Goal: Find specific page/section: Find specific page/section

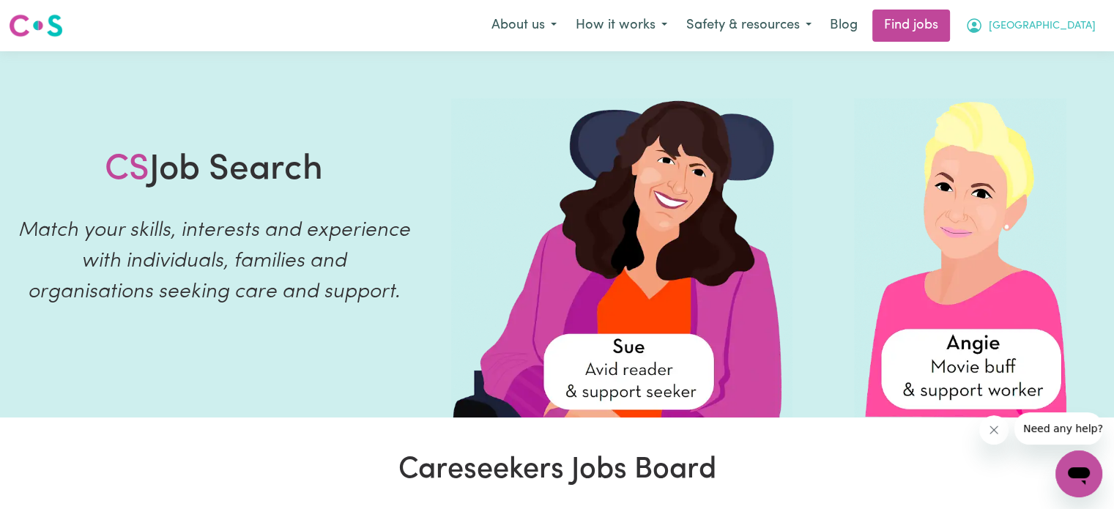
click at [1043, 20] on span "[GEOGRAPHIC_DATA]" at bounding box center [1041, 26] width 107 height 16
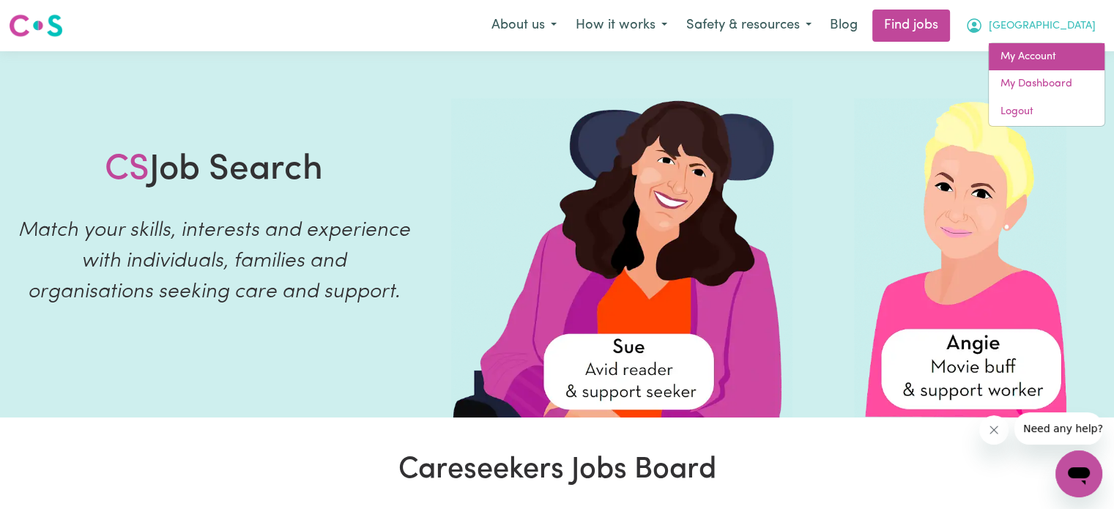
click at [1034, 63] on link "My Account" at bounding box center [1046, 57] width 116 height 28
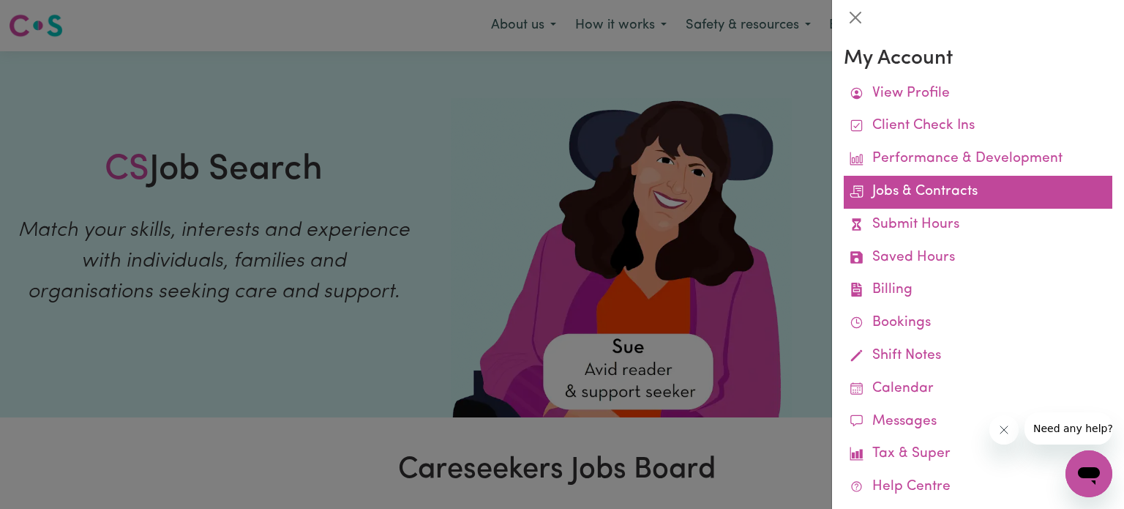
click at [955, 195] on link "Jobs & Contracts" at bounding box center [978, 192] width 269 height 33
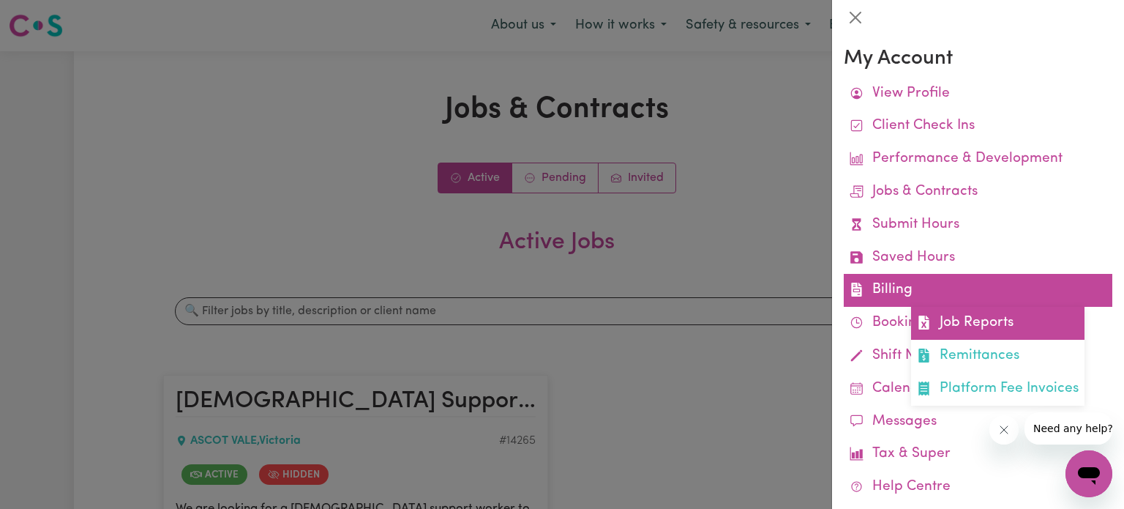
click at [942, 325] on link "Job Reports" at bounding box center [998, 323] width 174 height 33
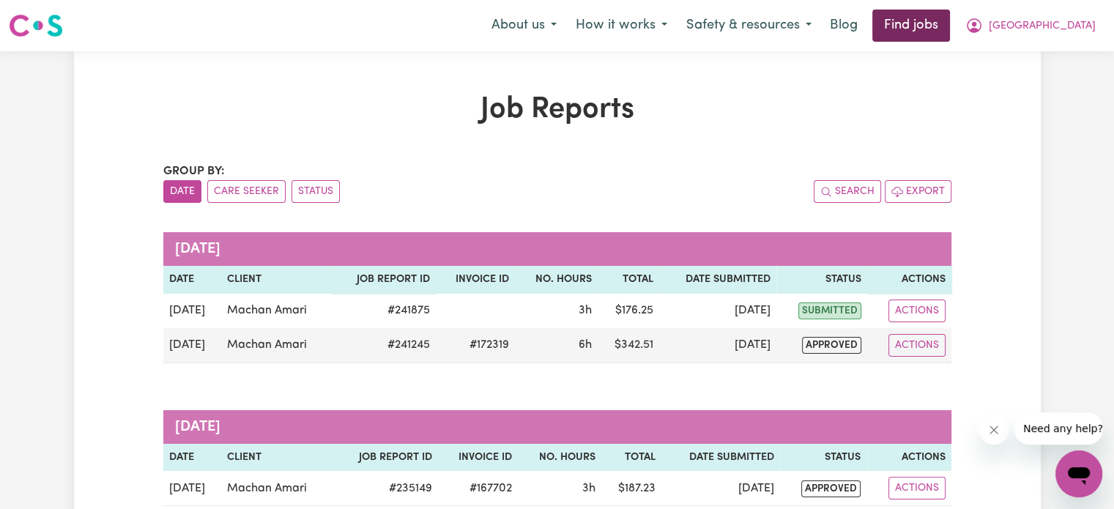
click at [932, 27] on link "Find jobs" at bounding box center [911, 26] width 78 height 32
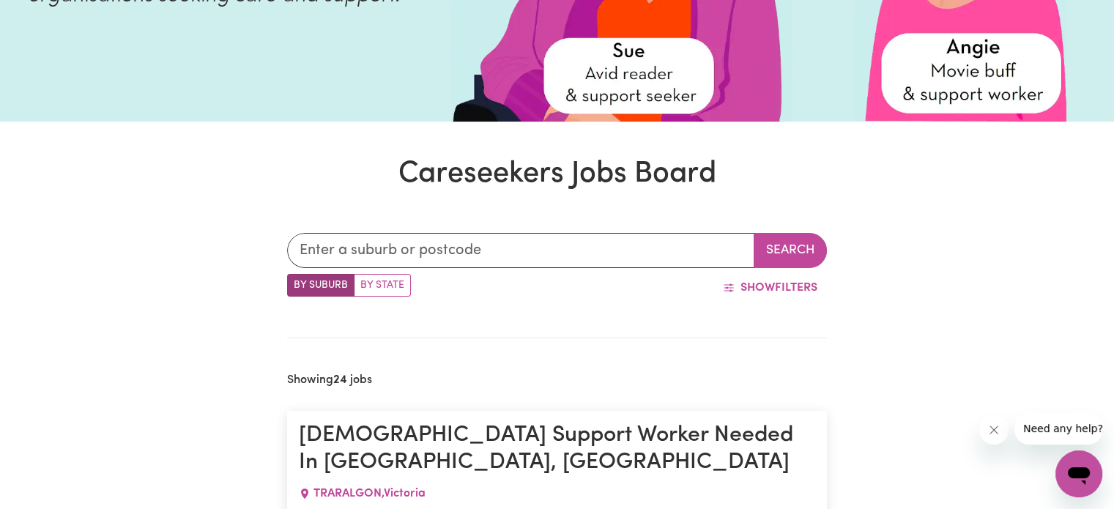
scroll to position [294, 0]
